Goal: Transaction & Acquisition: Purchase product/service

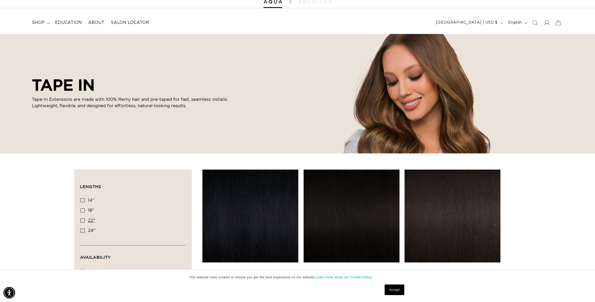
click at [83, 223] on icon at bounding box center [82, 221] width 4 height 4
click at [83, 223] on input "22" 22" (37 products)" at bounding box center [82, 221] width 4 height 4
checkbox input "true"
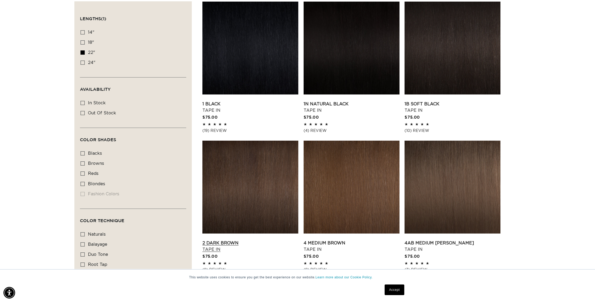
scroll to position [220, 0]
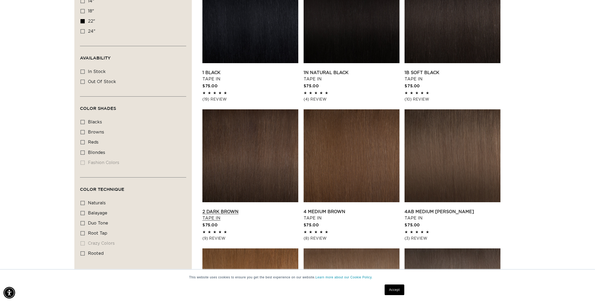
click at [225, 213] on link "2 Dark Brown Tape In" at bounding box center [250, 215] width 96 height 13
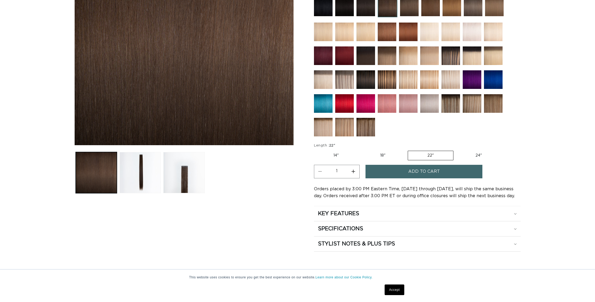
scroll to position [0, 472]
click at [401, 175] on button "Add to cart" at bounding box center [423, 172] width 117 height 14
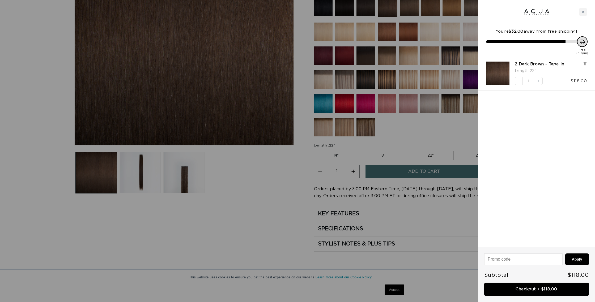
scroll to position [0, 0]
click at [583, 11] on icon "Close cart" at bounding box center [583, 12] width 2 height 2
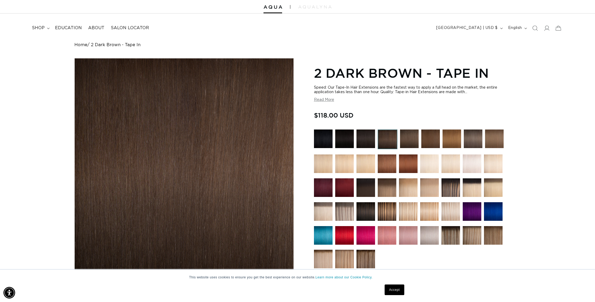
scroll to position [15, 0]
click at [425, 146] on img at bounding box center [430, 139] width 19 height 19
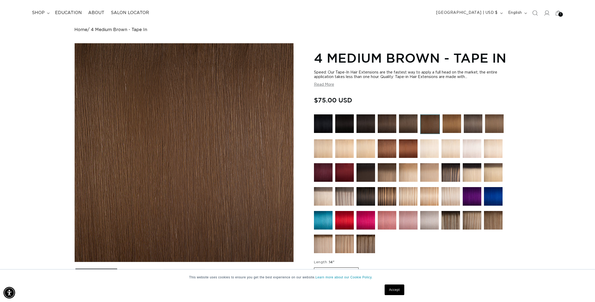
scroll to position [22, 0]
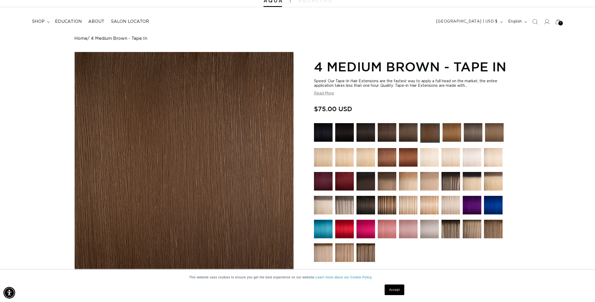
click at [411, 137] on img at bounding box center [408, 132] width 19 height 19
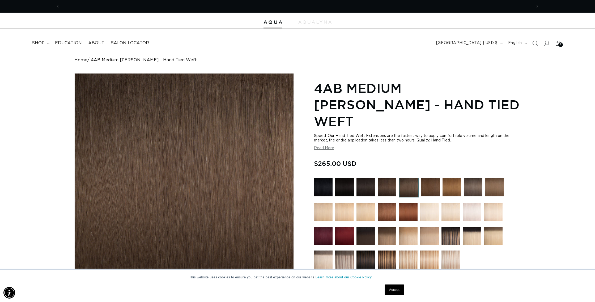
scroll to position [0, 472]
click at [370, 178] on img at bounding box center [365, 187] width 19 height 19
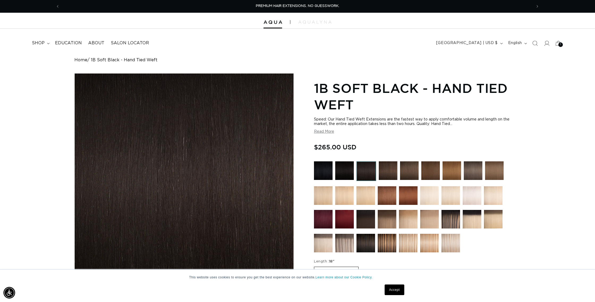
click at [384, 171] on img at bounding box center [388, 170] width 19 height 19
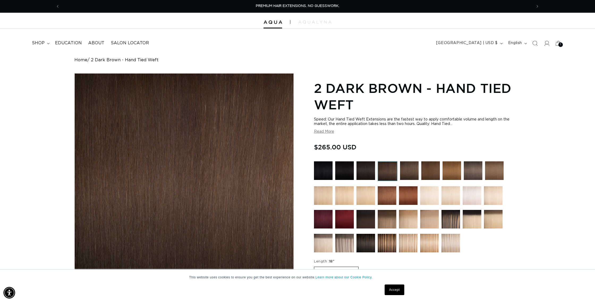
click at [404, 171] on img at bounding box center [409, 170] width 19 height 19
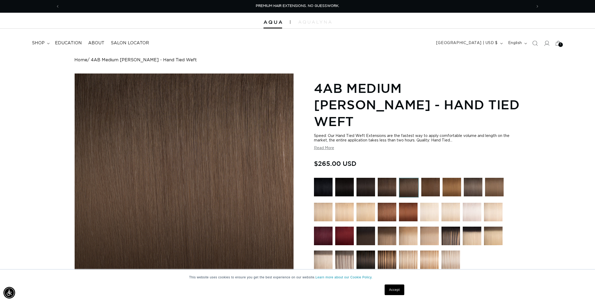
click at [433, 178] on img at bounding box center [430, 187] width 19 height 19
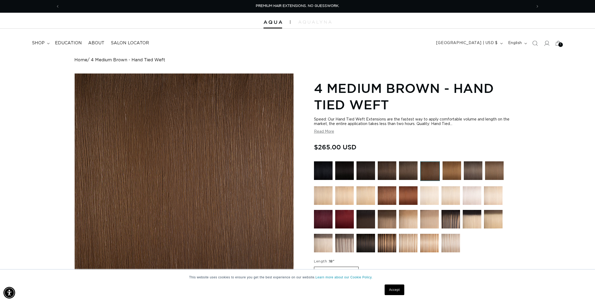
click at [451, 170] on img at bounding box center [452, 170] width 19 height 19
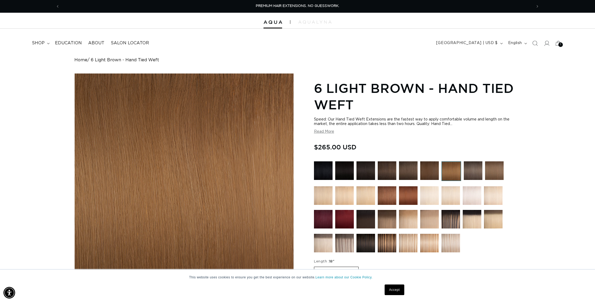
click at [433, 172] on img at bounding box center [429, 170] width 19 height 19
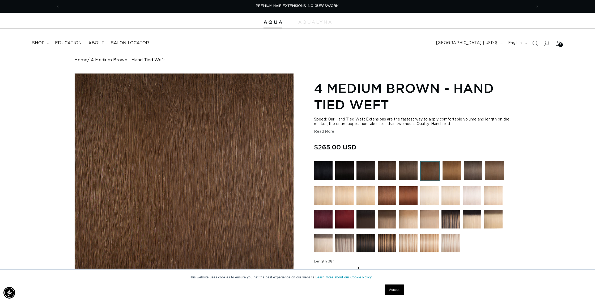
click at [414, 170] on img at bounding box center [408, 170] width 19 height 19
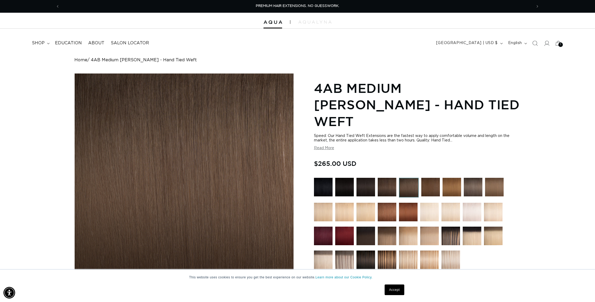
click at [393, 178] on img at bounding box center [387, 187] width 19 height 19
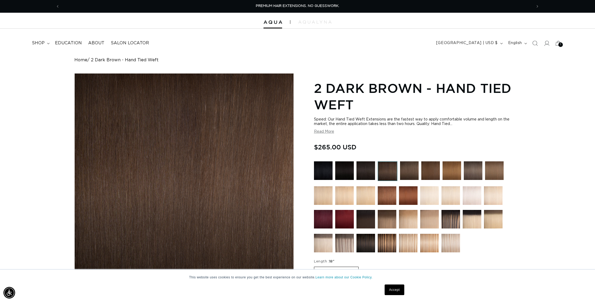
click at [406, 169] on img at bounding box center [409, 170] width 19 height 19
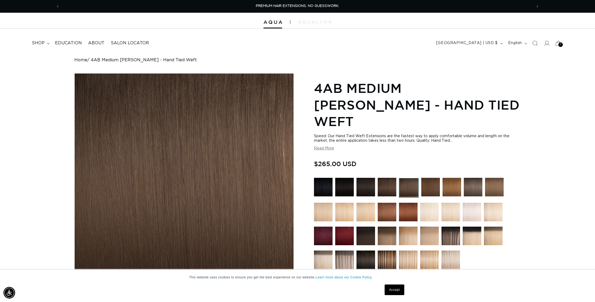
click at [429, 178] on img at bounding box center [430, 187] width 19 height 19
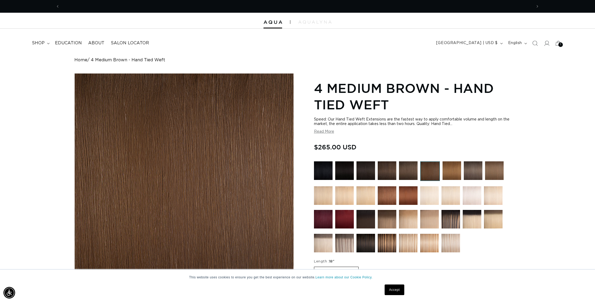
scroll to position [0, 945]
click at [427, 170] on img at bounding box center [430, 171] width 20 height 20
click at [36, 42] on span "shop" at bounding box center [38, 43] width 13 height 6
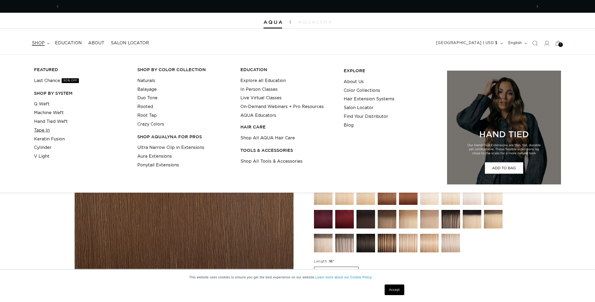
scroll to position [0, 472]
click at [44, 131] on link "Tape In" at bounding box center [42, 130] width 16 height 9
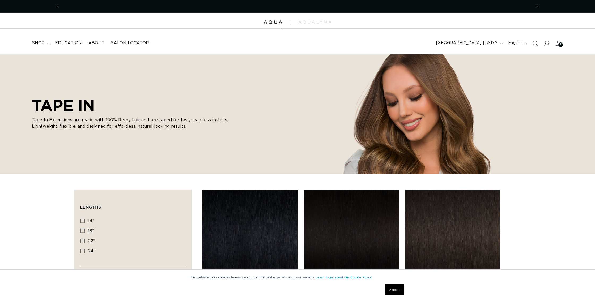
scroll to position [0, 472]
click at [83, 242] on icon at bounding box center [82, 241] width 4 height 4
click at [83, 242] on input "22" 22" (37 products)" at bounding box center [82, 241] width 4 height 4
checkbox input "true"
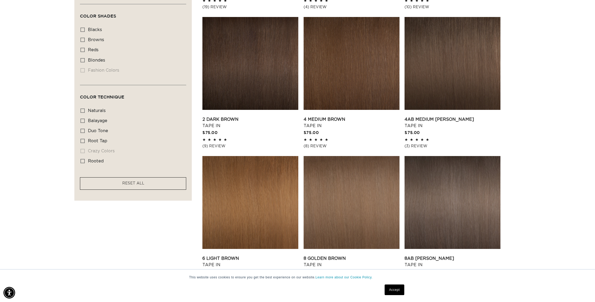
scroll to position [0, 945]
